Goal: Navigation & Orientation: Find specific page/section

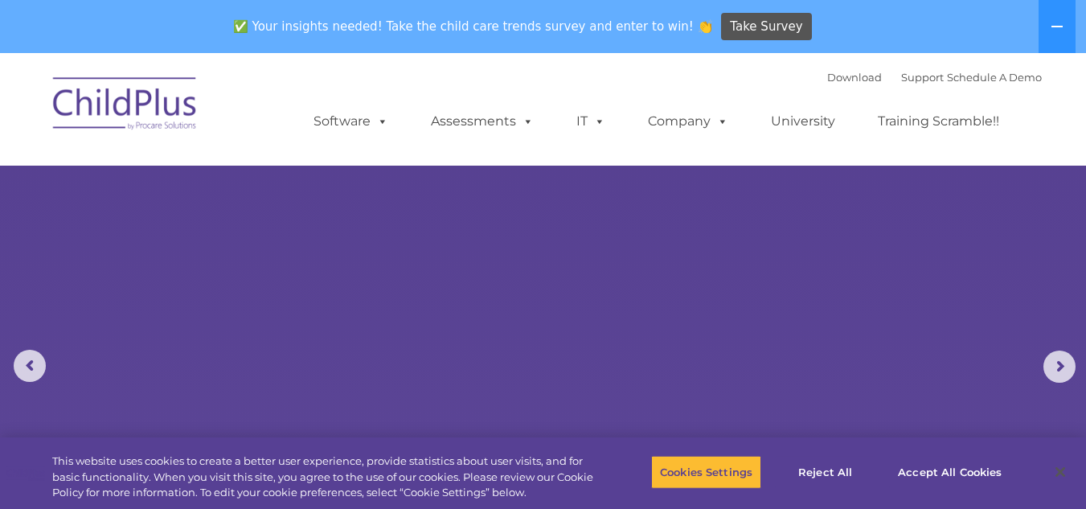
select select "MEDIUM"
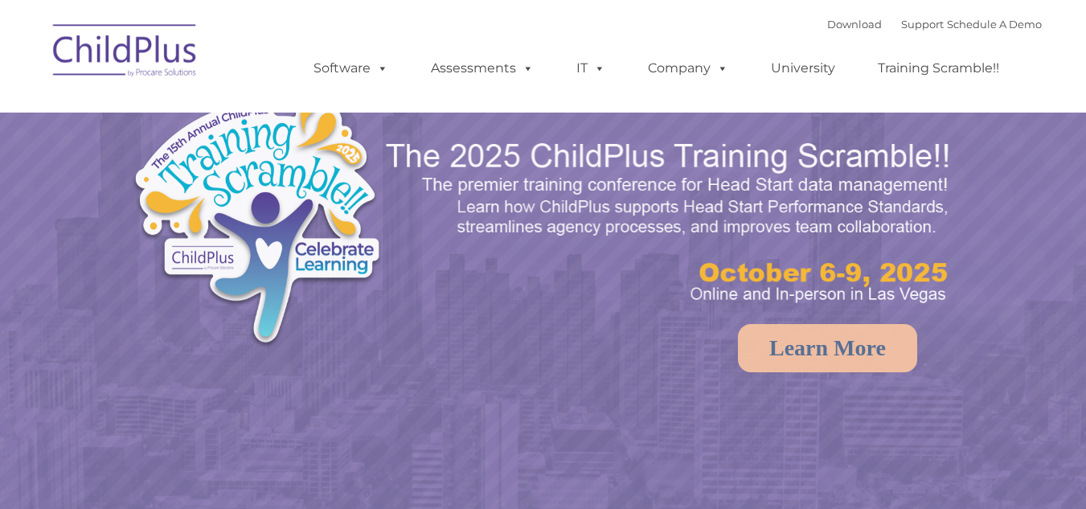
select select "MEDIUM"
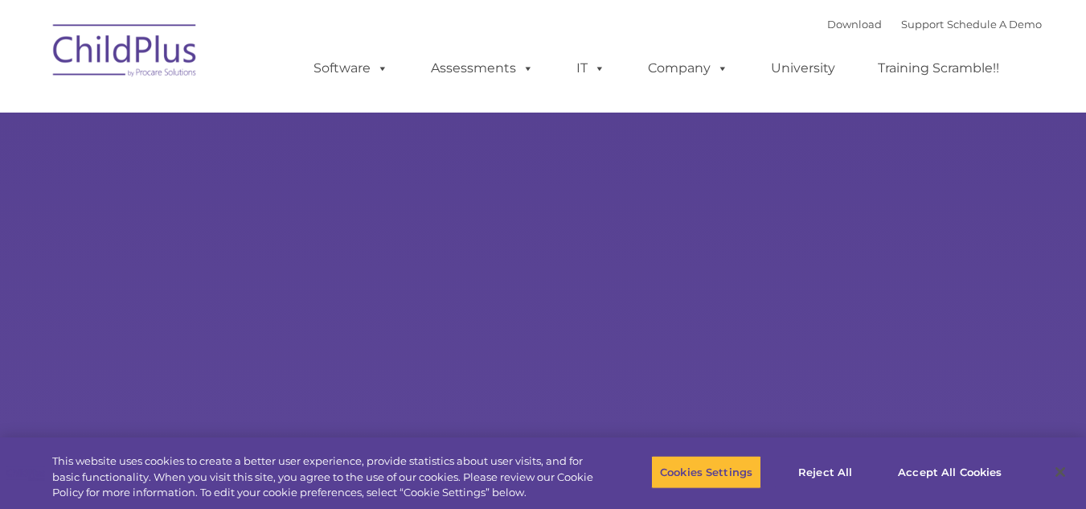
type input ""
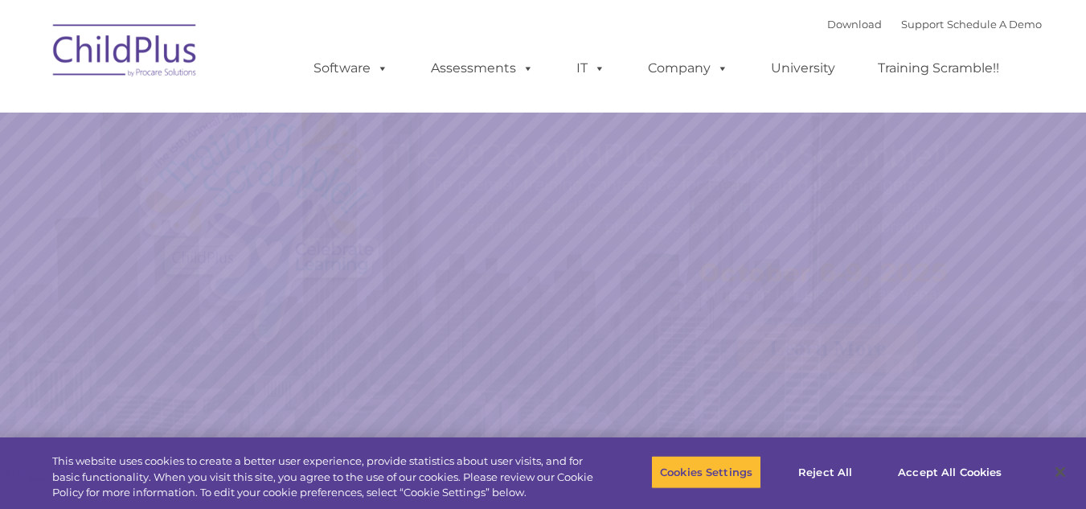
select select "MEDIUM"
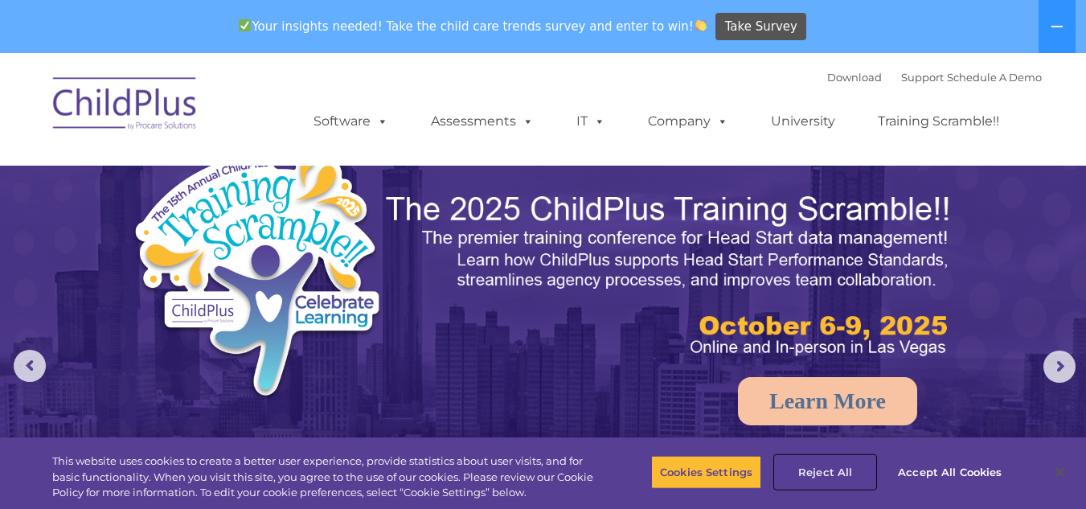
click at [839, 470] on button "Reject All" at bounding box center [825, 472] width 100 height 34
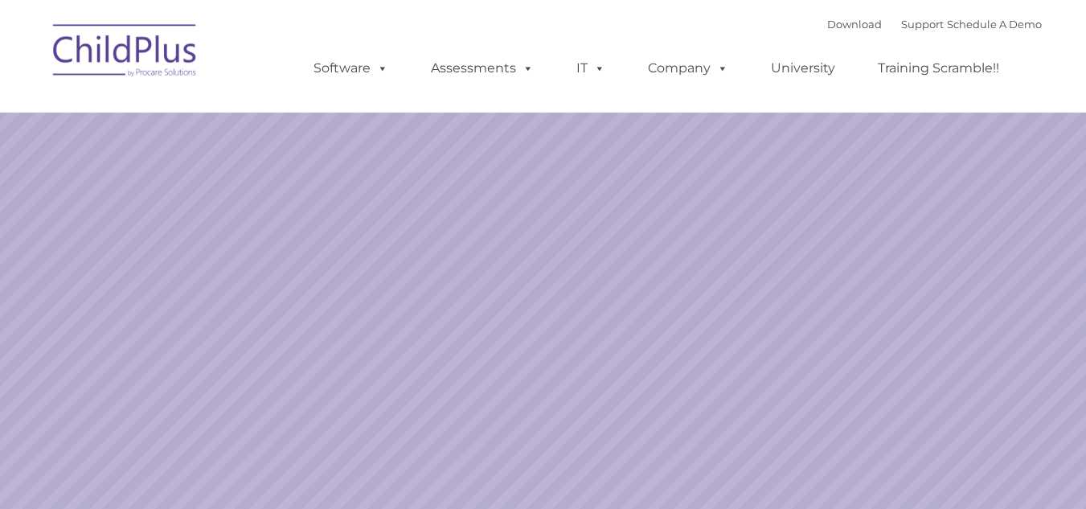
select select "MEDIUM"
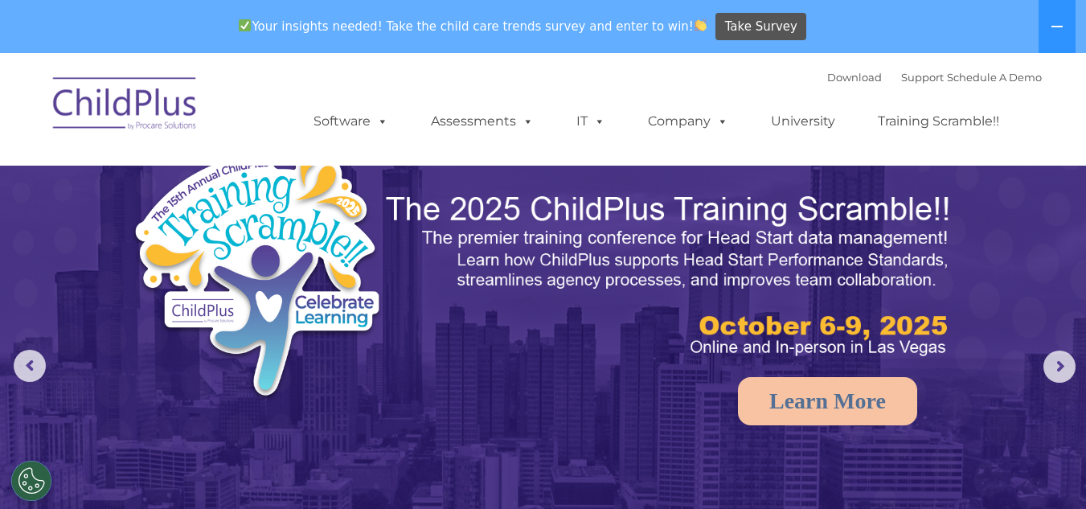
drag, startPoint x: 927, startPoint y: 110, endPoint x: 954, endPoint y: 96, distance: 29.8
click at [927, 110] on link "Training Scramble!!" at bounding box center [939, 121] width 154 height 32
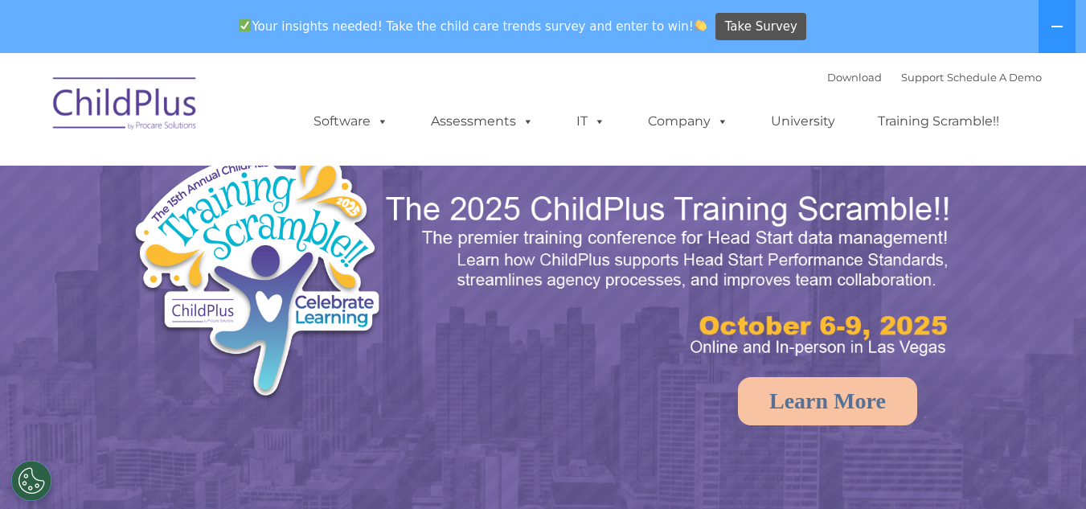
select select "MEDIUM"
